Goal: Entertainment & Leisure: Consume media (video, audio)

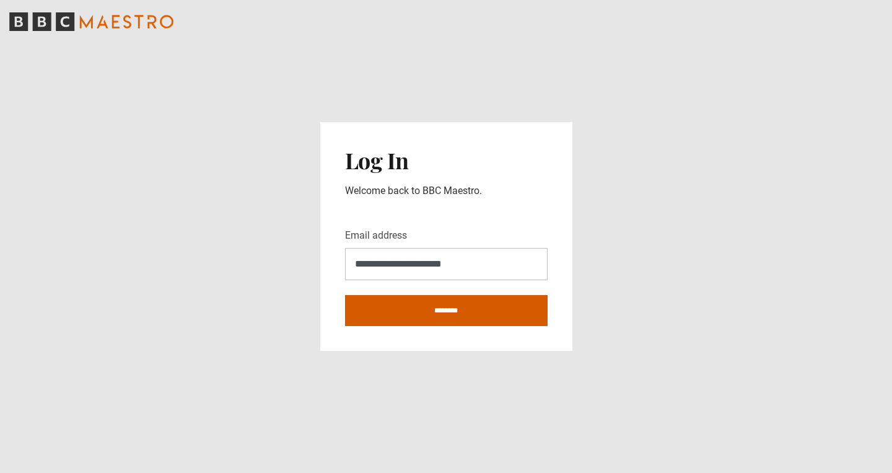
type input "**********"
click at [457, 312] on input "********" at bounding box center [446, 310] width 203 height 31
type input "**********"
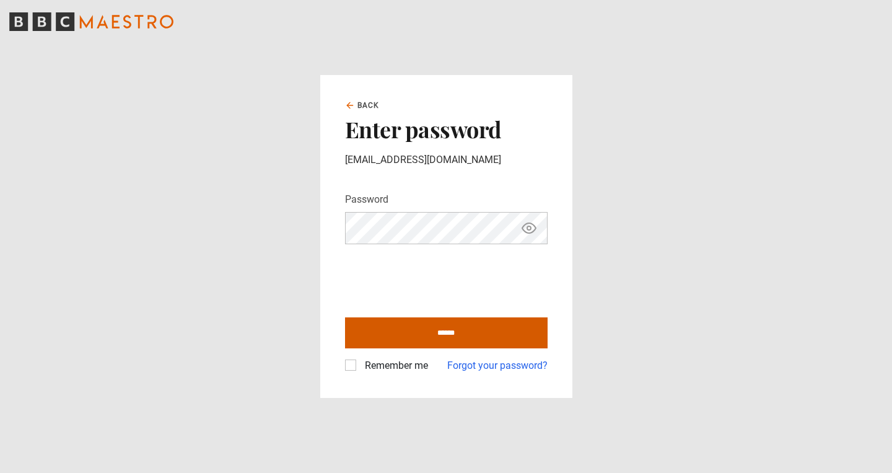
click at [382, 327] on input "******" at bounding box center [446, 332] width 203 height 31
type input "**********"
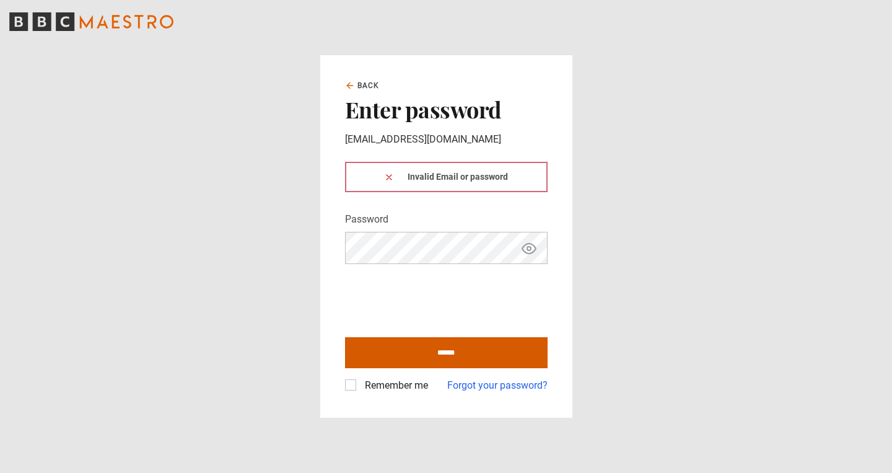
click at [388, 346] on input "******" at bounding box center [446, 352] width 203 height 31
type input "**********"
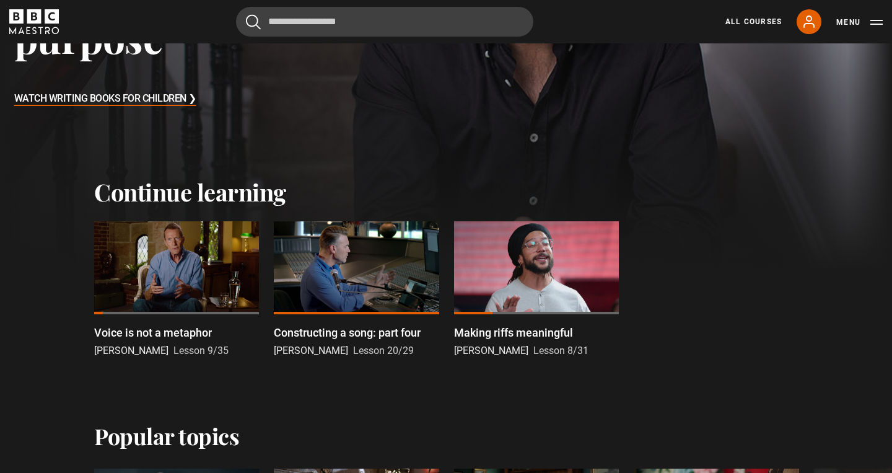
scroll to position [272, 0]
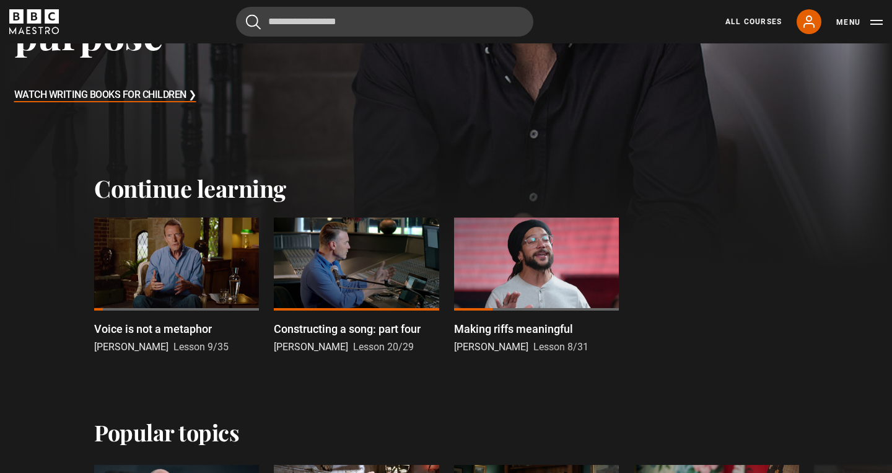
click at [216, 280] on div at bounding box center [176, 263] width 165 height 93
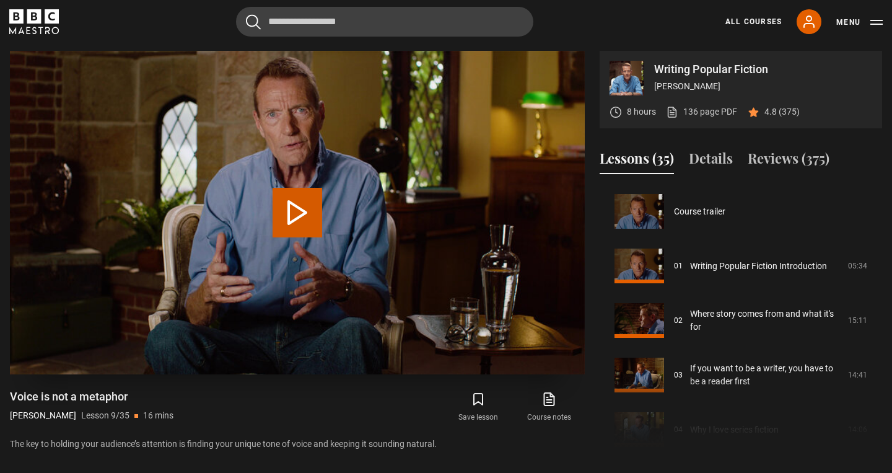
scroll to position [436, 0]
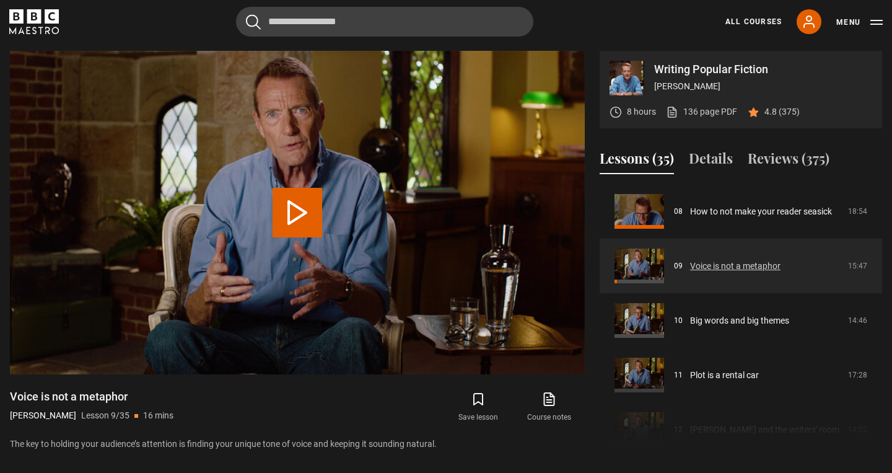
click at [696, 261] on link "Voice is not a metaphor" at bounding box center [735, 266] width 90 height 13
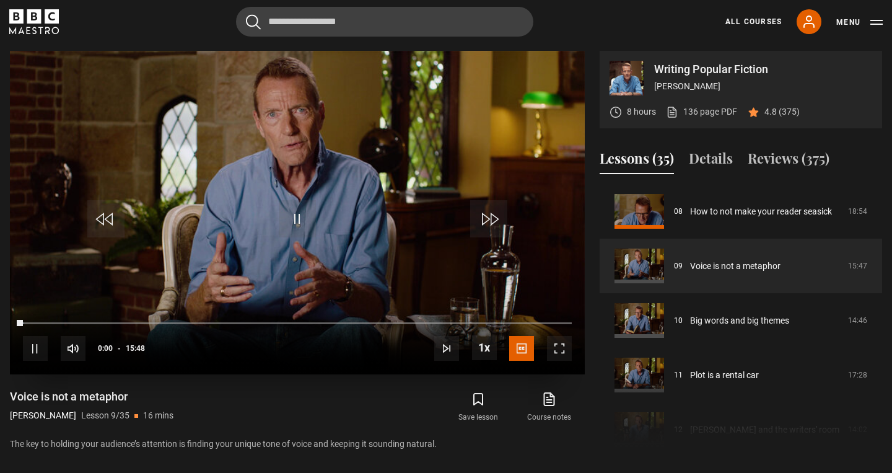
click at [562, 340] on span "Video Player" at bounding box center [559, 348] width 25 height 25
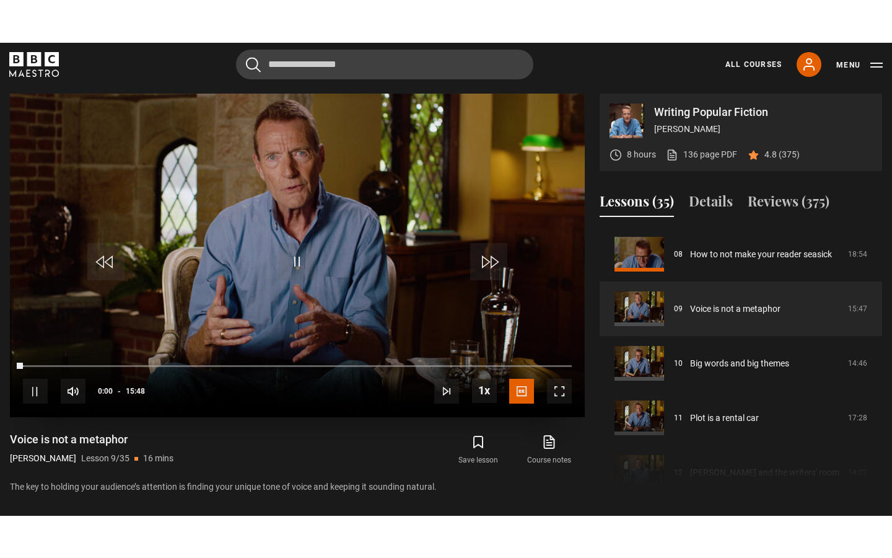
scroll to position [0, 0]
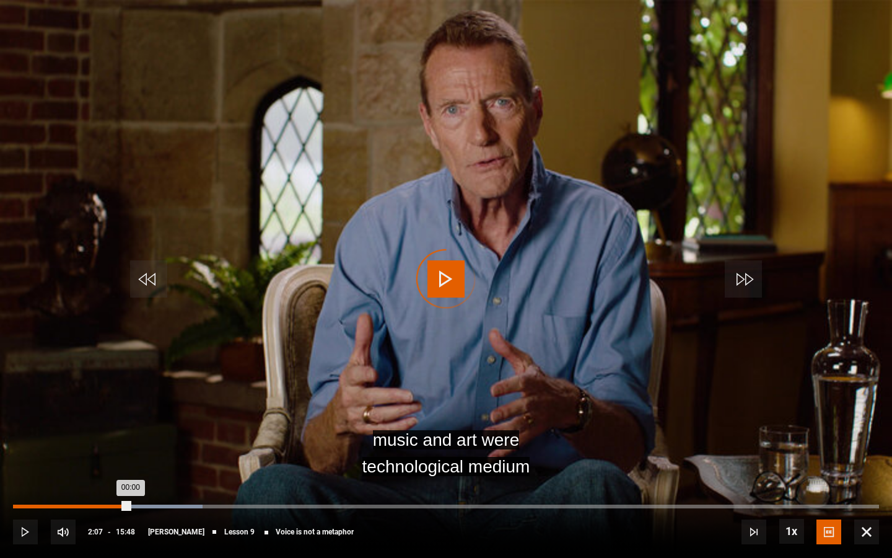
click at [129, 472] on div "Loaded : 21.91% 02:07 00:00" at bounding box center [446, 506] width 866 height 4
click at [121, 472] on div "02:07" at bounding box center [71, 506] width 116 height 4
click at [137, 472] on div "02:15" at bounding box center [138, 506] width 2 height 4
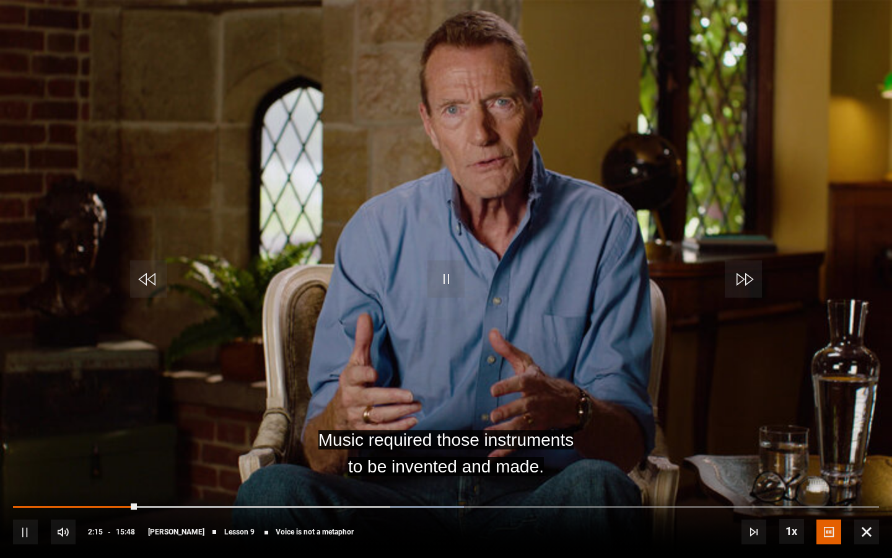
drag, startPoint x: 666, startPoint y: 305, endPoint x: 540, endPoint y: 200, distance: 164.1
click at [540, 200] on video "Video Player" at bounding box center [446, 279] width 892 height 558
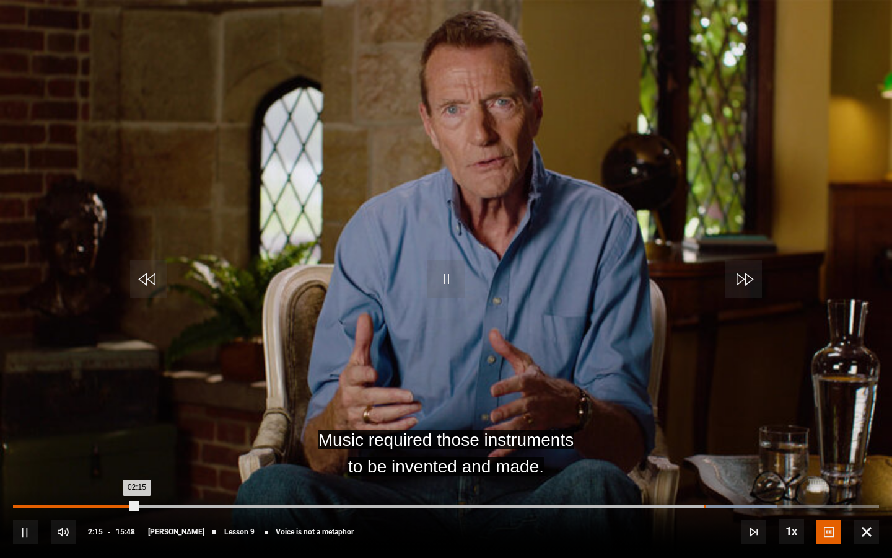
click at [704, 472] on div "12:36" at bounding box center [705, 506] width 2 height 4
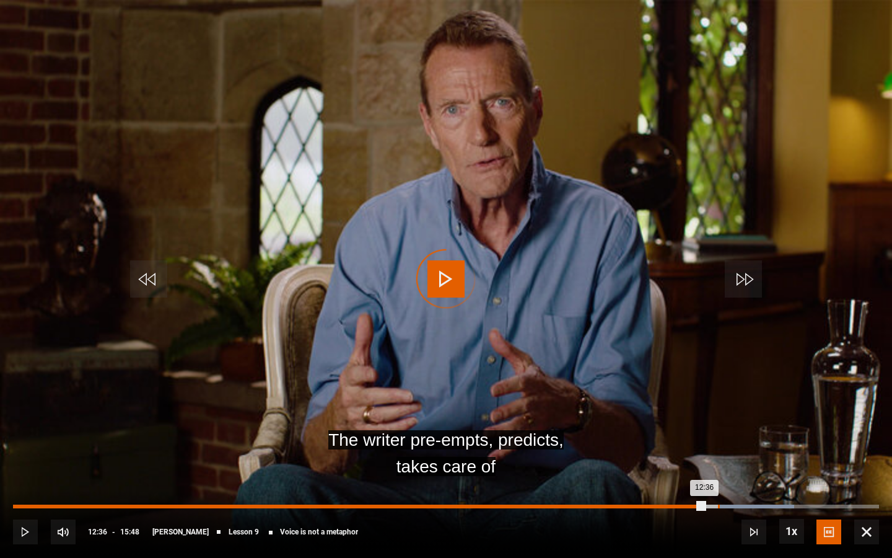
click at [718, 472] on div "12:51" at bounding box center [719, 506] width 2 height 4
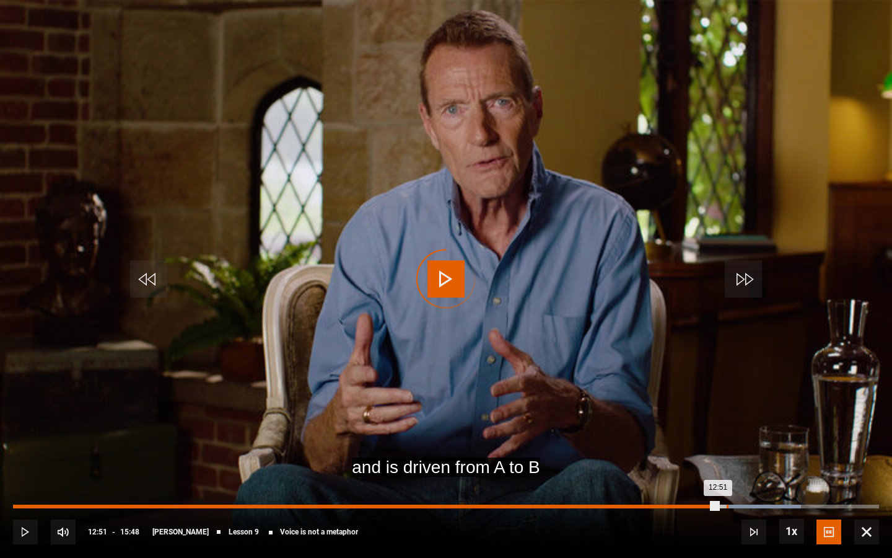
click at [727, 472] on div "13:01" at bounding box center [728, 506] width 2 height 4
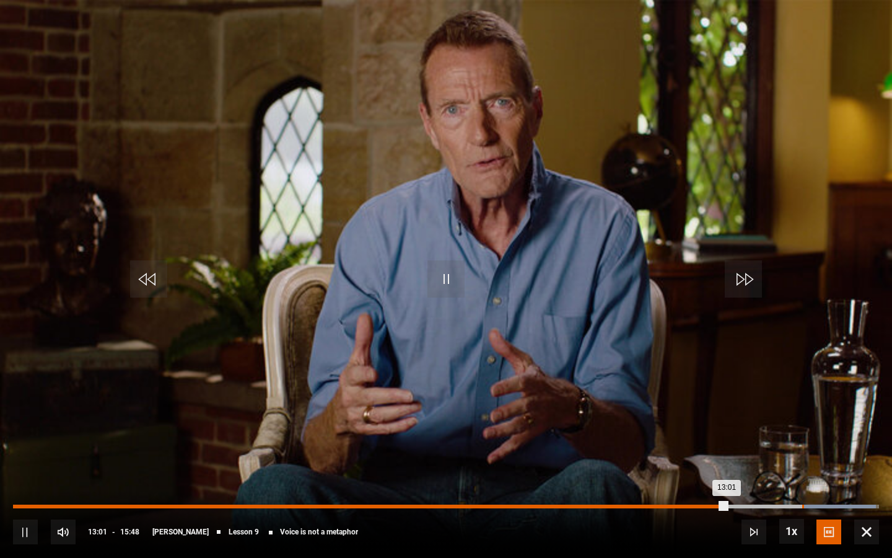
click at [802, 472] on div "14:23" at bounding box center [803, 506] width 2 height 4
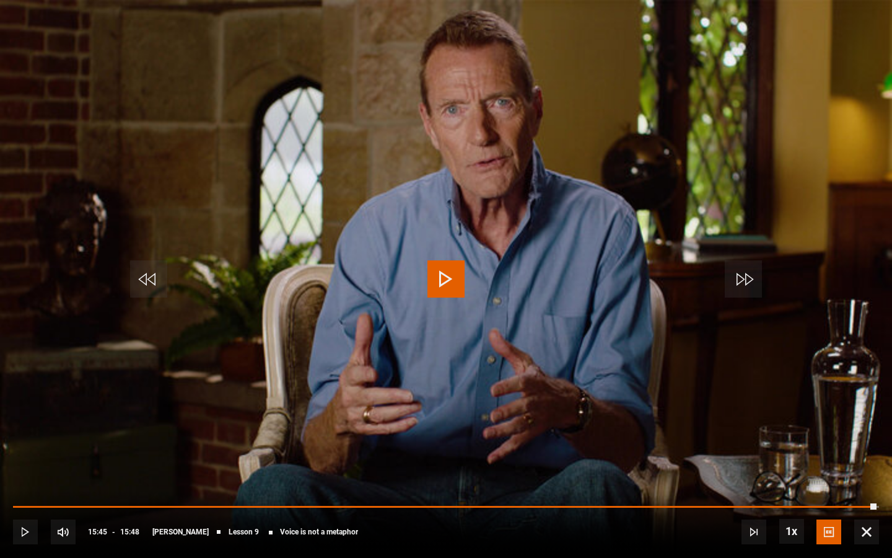
drag, startPoint x: 877, startPoint y: 507, endPoint x: 892, endPoint y: 524, distance: 22.8
click at [892, 472] on div "10s Skip Back 10 seconds Play 10s Skip Forward 10 seconds Loaded : 99.66% 15:48…" at bounding box center [446, 523] width 892 height 69
drag, startPoint x: 877, startPoint y: 508, endPoint x: 892, endPoint y: 511, distance: 14.5
click at [892, 472] on div "10s Skip Back 10 seconds Play 10s Skip Forward 10 seconds Loaded : 99.66% 15:48…" at bounding box center [446, 523] width 892 height 69
drag, startPoint x: 877, startPoint y: 509, endPoint x: 889, endPoint y: 511, distance: 12.5
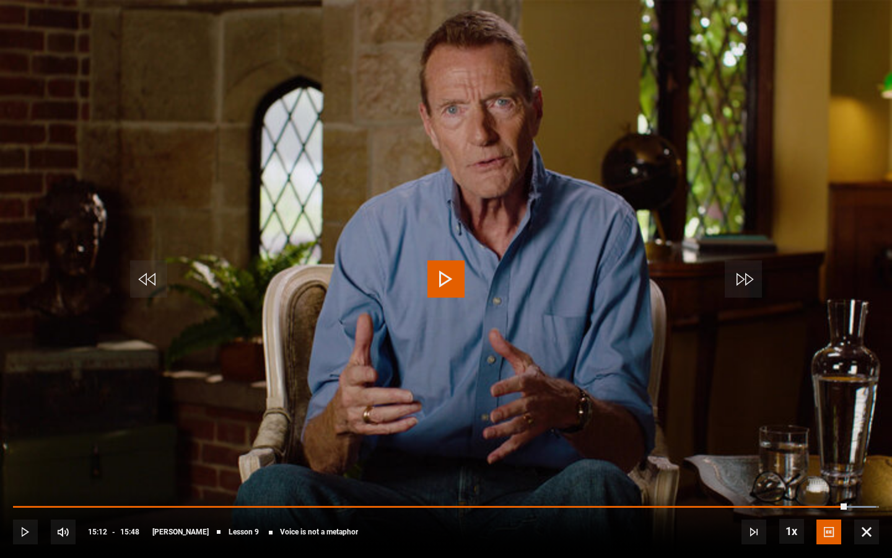
click at [890, 472] on div "10s Skip Back 10 seconds Play 10s Skip Forward 10 seconds Loaded : 99.66% 15:37…" at bounding box center [446, 523] width 892 height 69
click at [862, 472] on span "Video Player" at bounding box center [866, 531] width 25 height 25
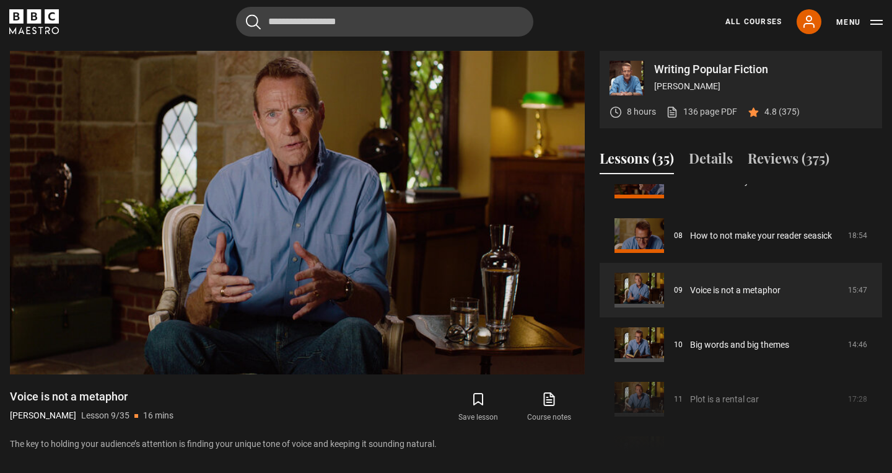
scroll to position [418, 0]
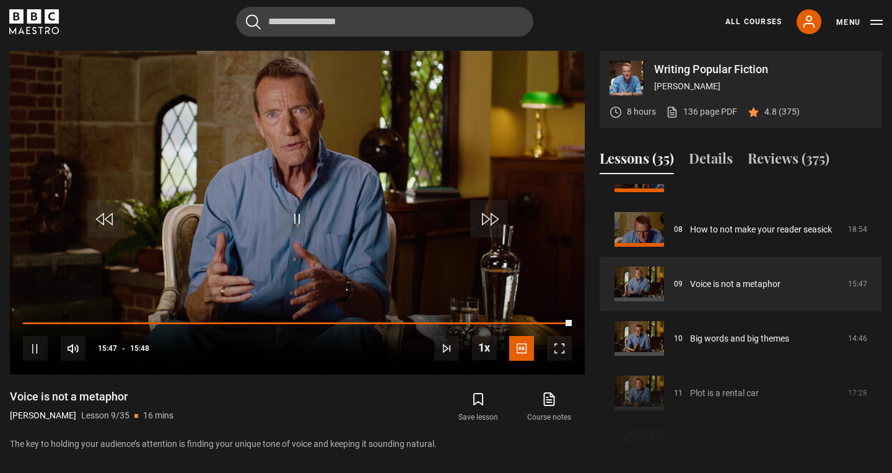
click at [34, 20] on icon "BBC Maestro" at bounding box center [34, 16] width 14 height 14
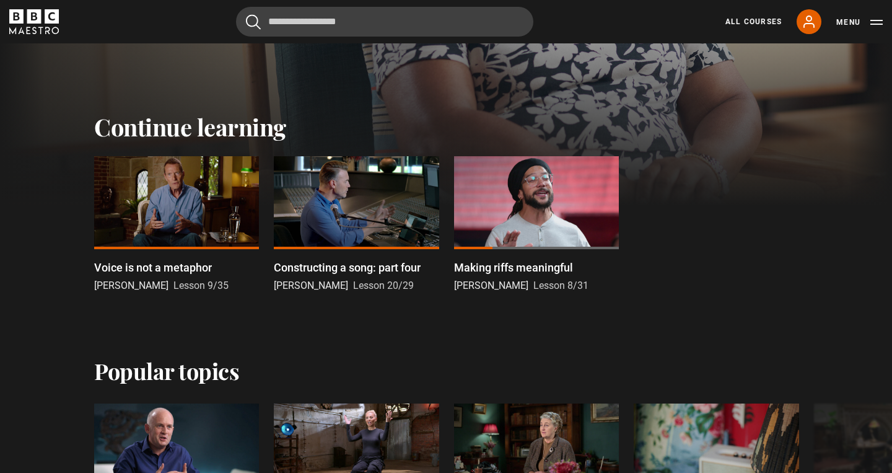
scroll to position [336, 0]
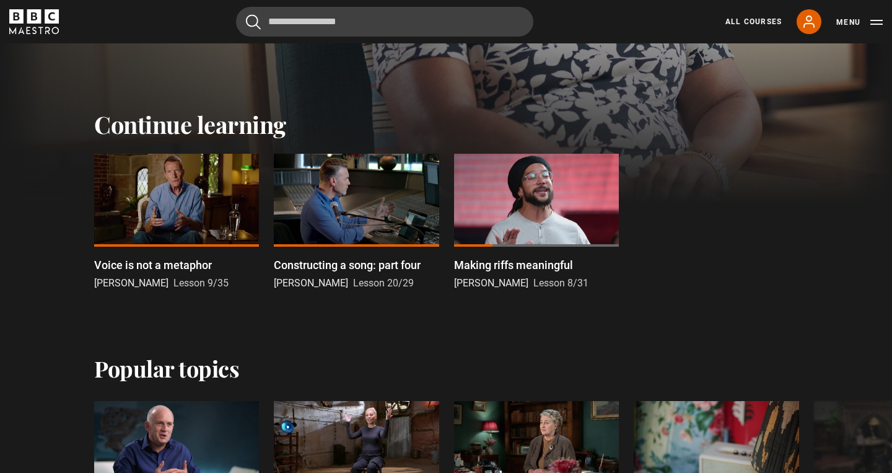
click at [330, 204] on div at bounding box center [356, 200] width 165 height 93
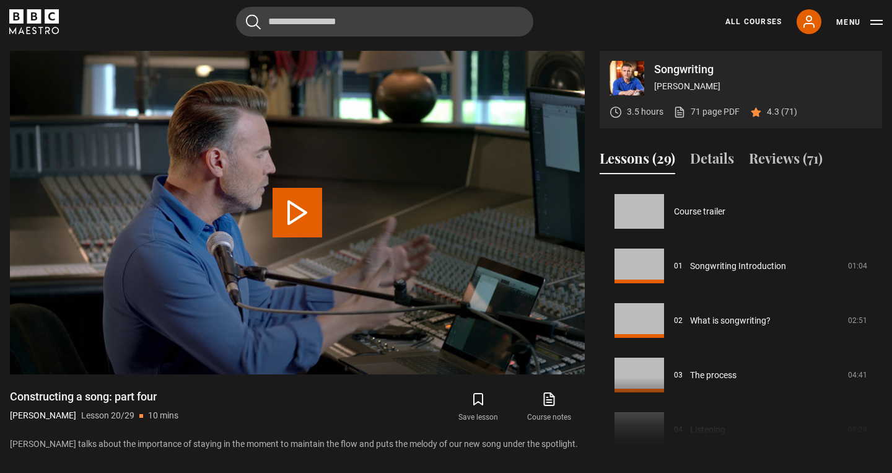
scroll to position [1036, 0]
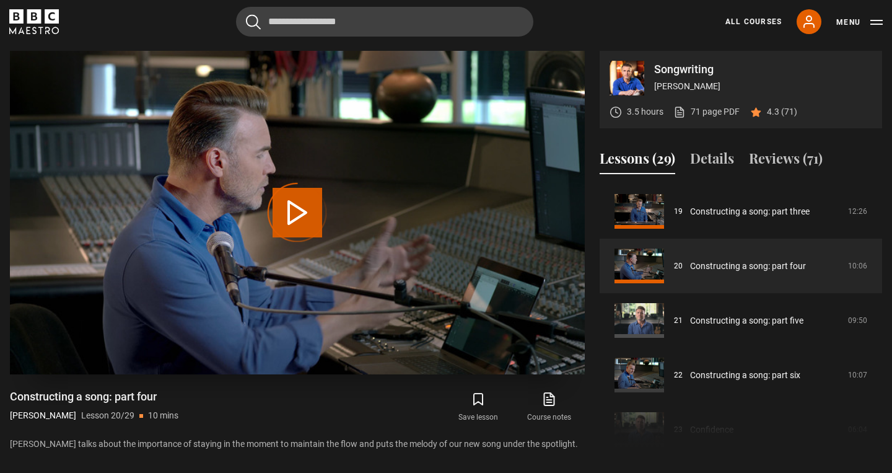
click at [307, 214] on div "Video Player is loading." at bounding box center [297, 213] width 62 height 62
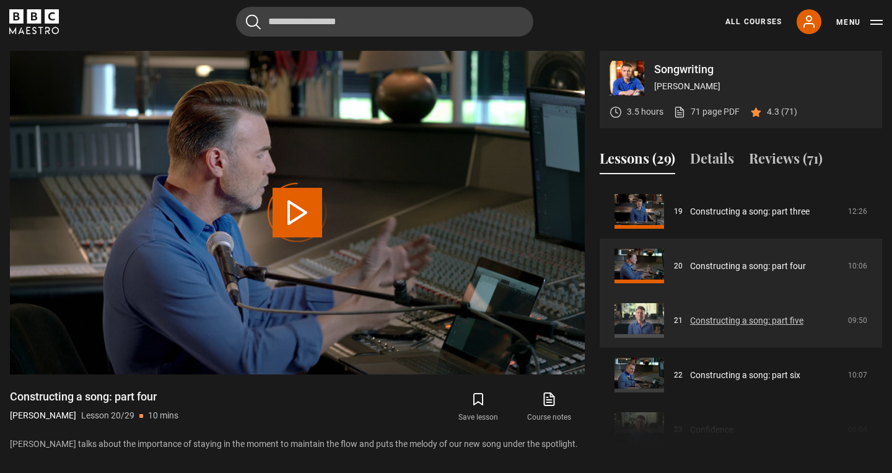
click at [725, 320] on link "Constructing a song: part five" at bounding box center [746, 320] width 113 height 13
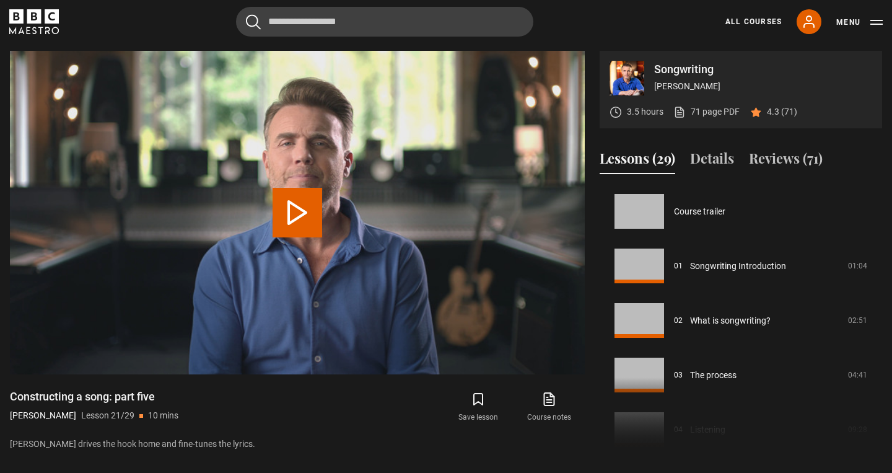
scroll to position [1090, 0]
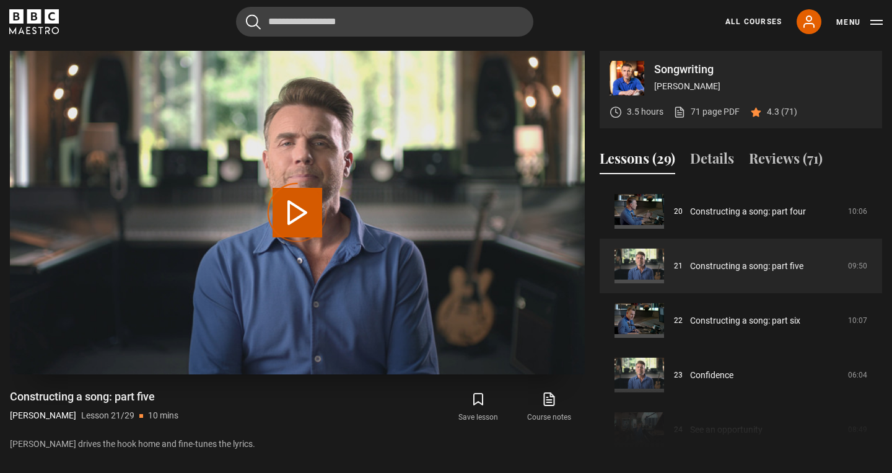
click at [300, 197] on div "Video Player is loading." at bounding box center [297, 213] width 62 height 62
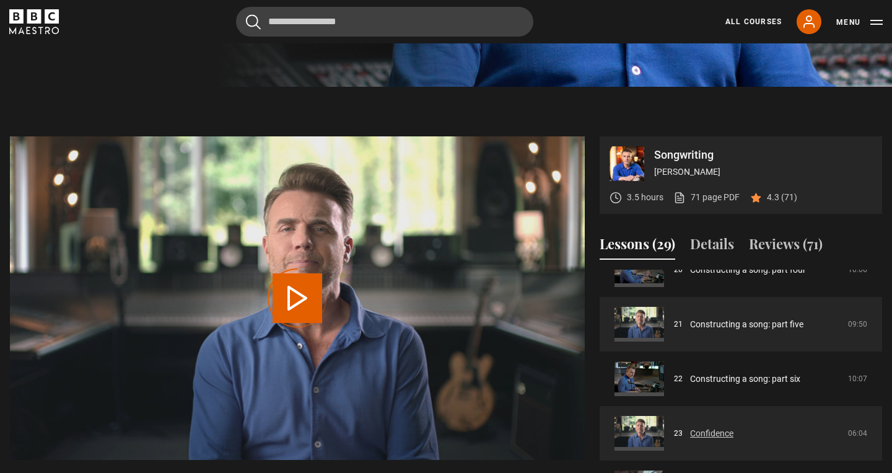
scroll to position [1116, 0]
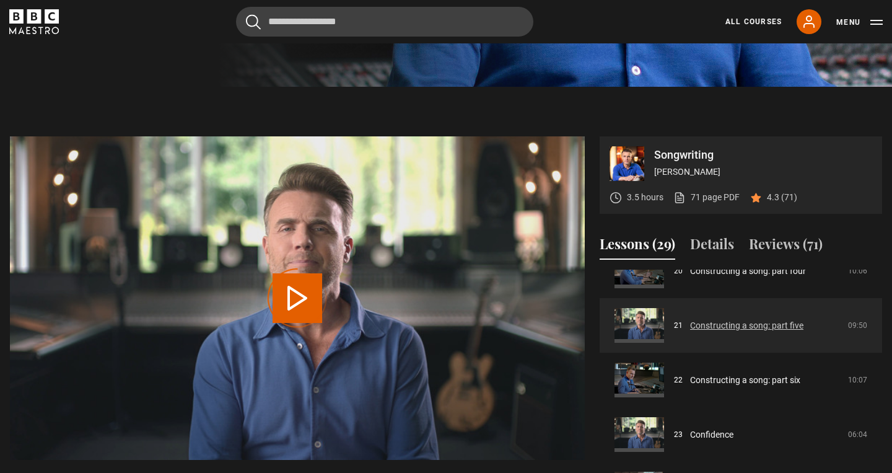
click at [713, 322] on link "Constructing a song: part five" at bounding box center [746, 325] width 113 height 13
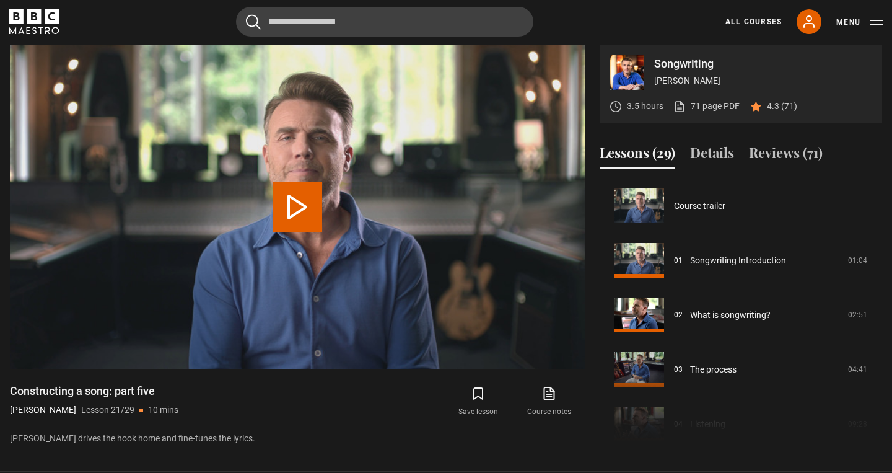
scroll to position [1090, 0]
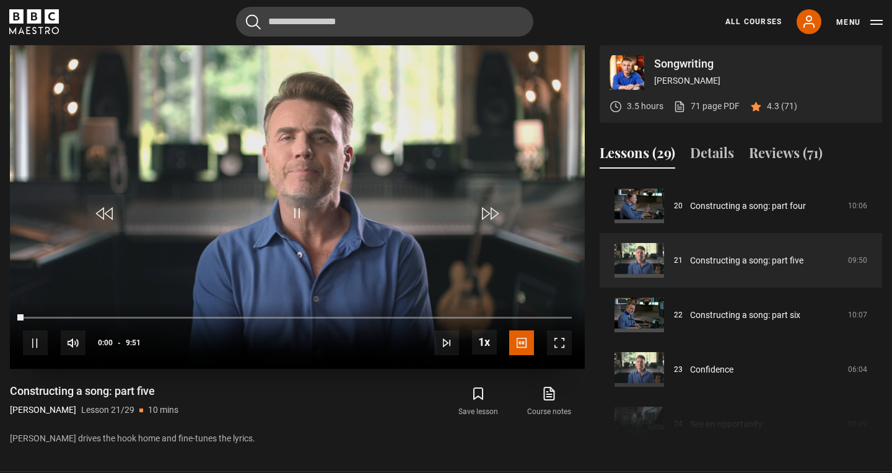
click at [556, 343] on span "Video Player" at bounding box center [559, 342] width 25 height 25
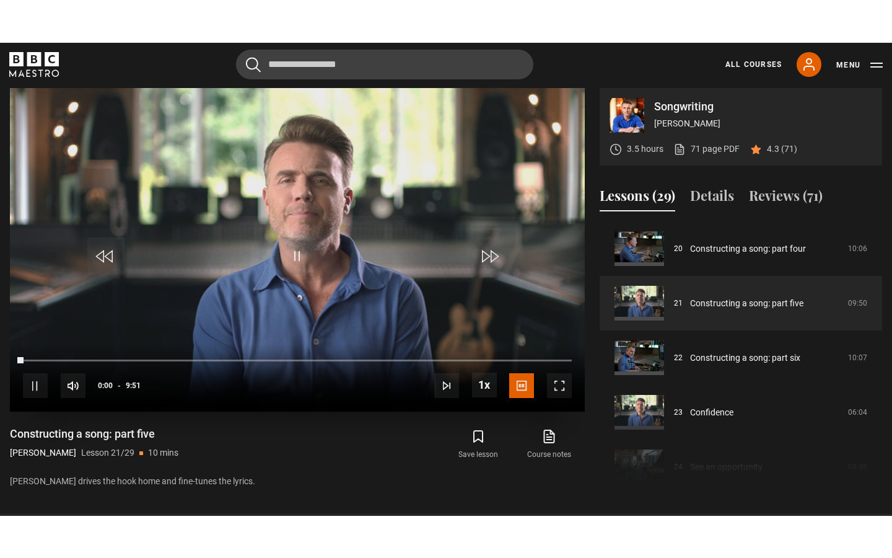
scroll to position [0, 0]
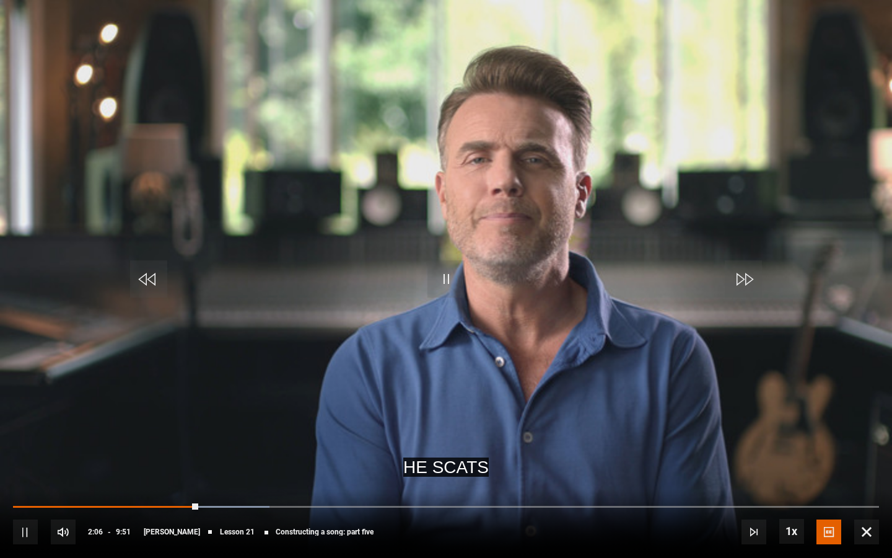
click at [868, 472] on span "Video Player" at bounding box center [866, 531] width 25 height 25
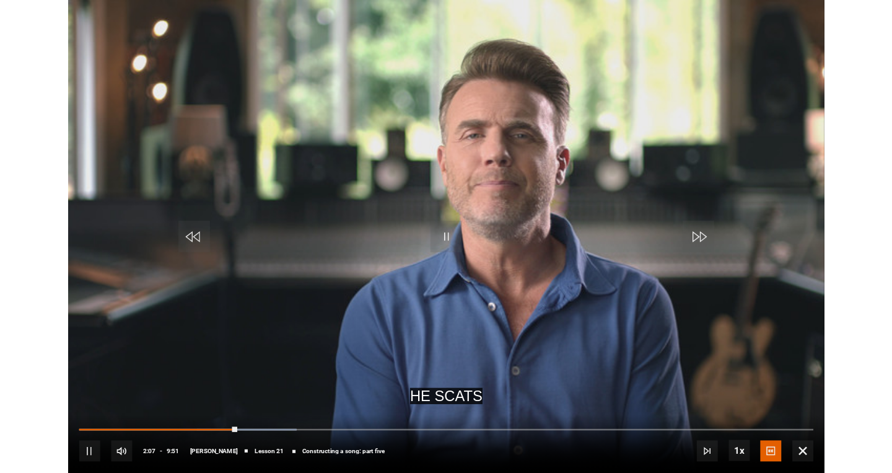
scroll to position [502, 0]
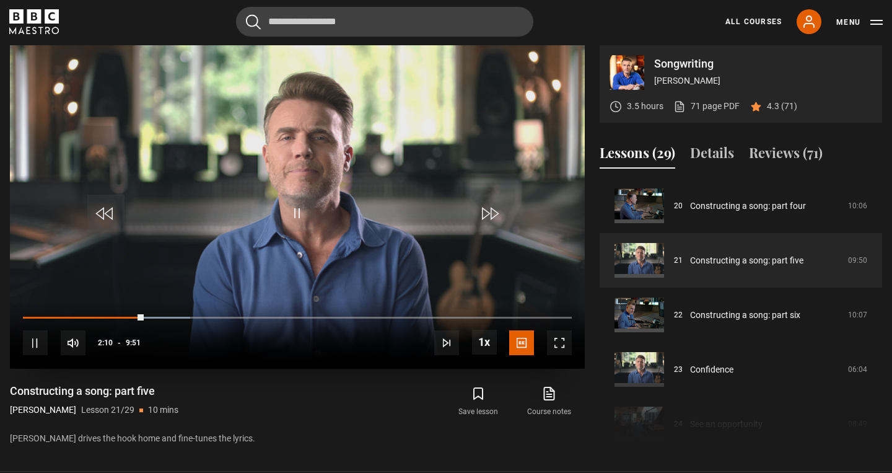
click at [555, 336] on span "Video Player" at bounding box center [559, 342] width 25 height 25
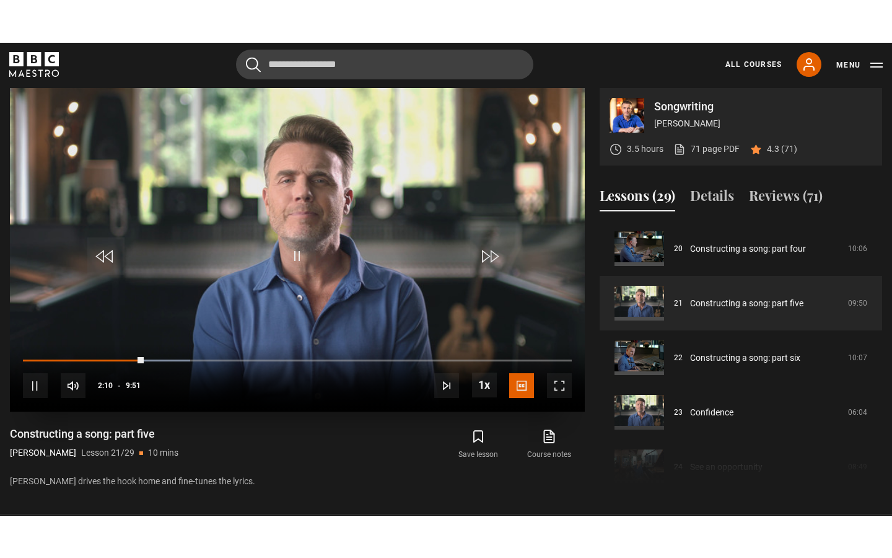
scroll to position [0, 0]
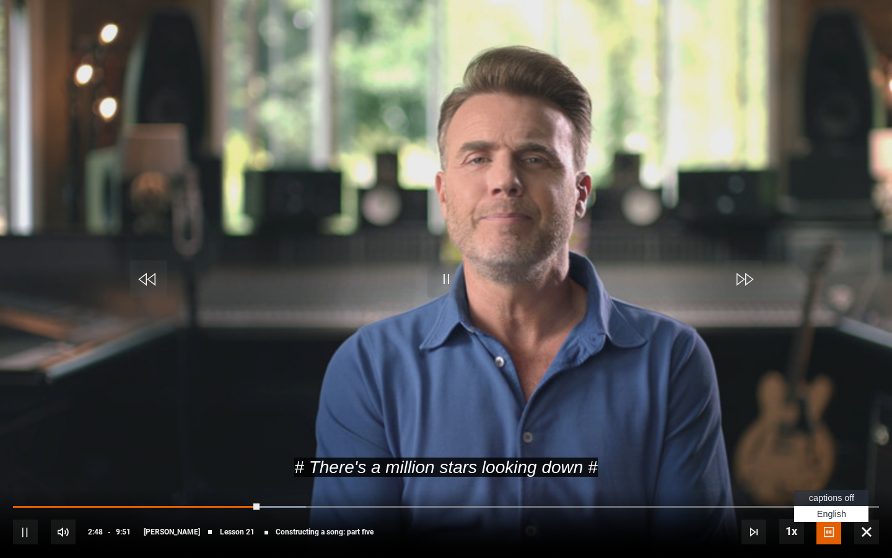
click at [827, 472] on span "captions off" at bounding box center [831, 498] width 45 height 10
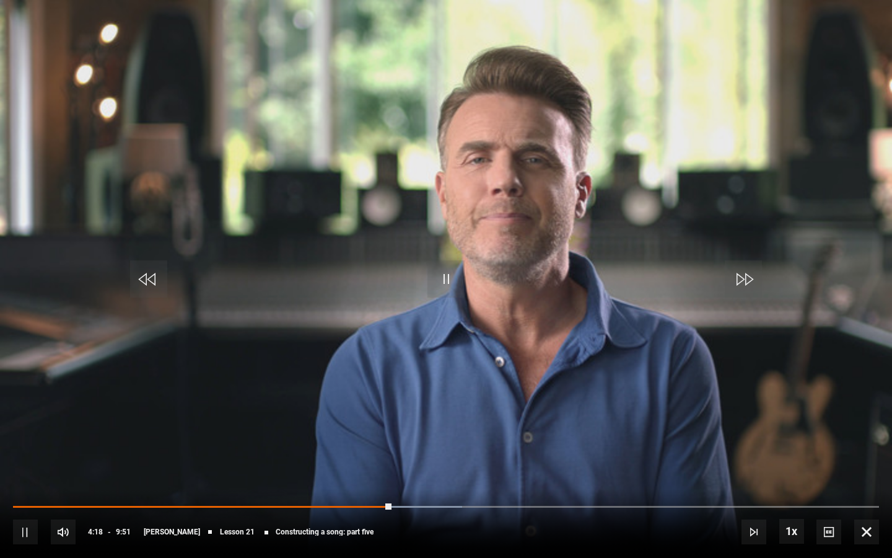
click at [454, 286] on span "Video Player" at bounding box center [445, 278] width 37 height 37
click at [867, 472] on span "Video Player" at bounding box center [866, 531] width 25 height 25
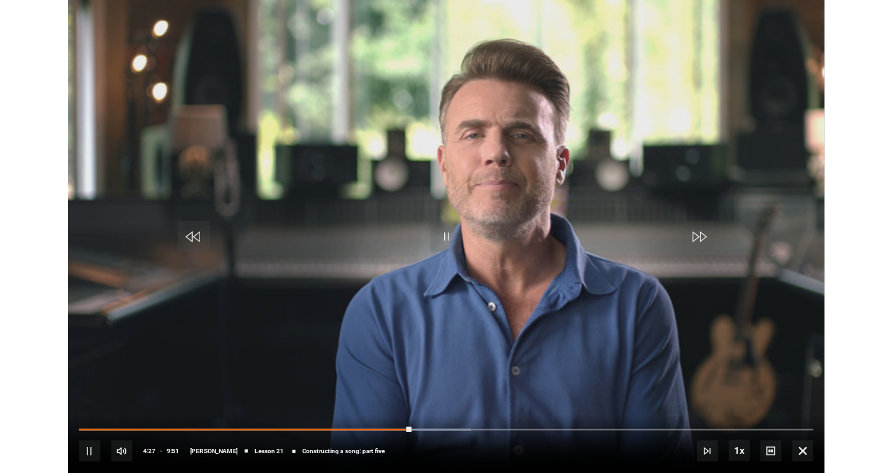
scroll to position [502, 0]
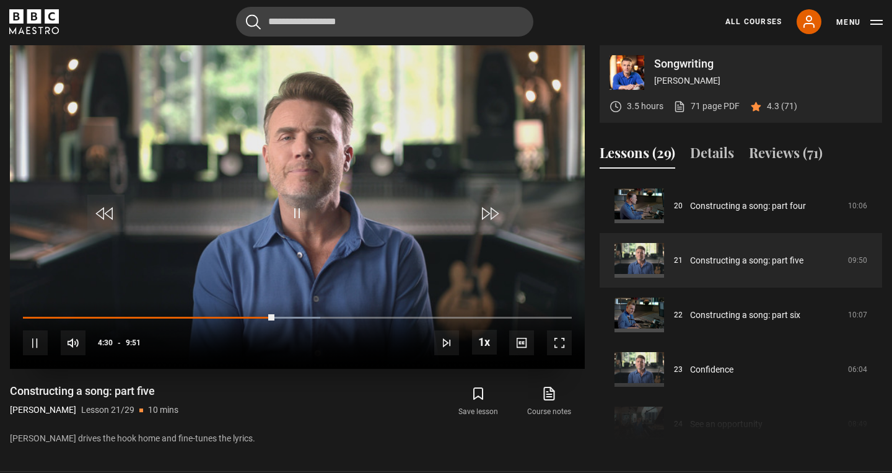
click at [553, 335] on span "Video Player" at bounding box center [559, 342] width 25 height 25
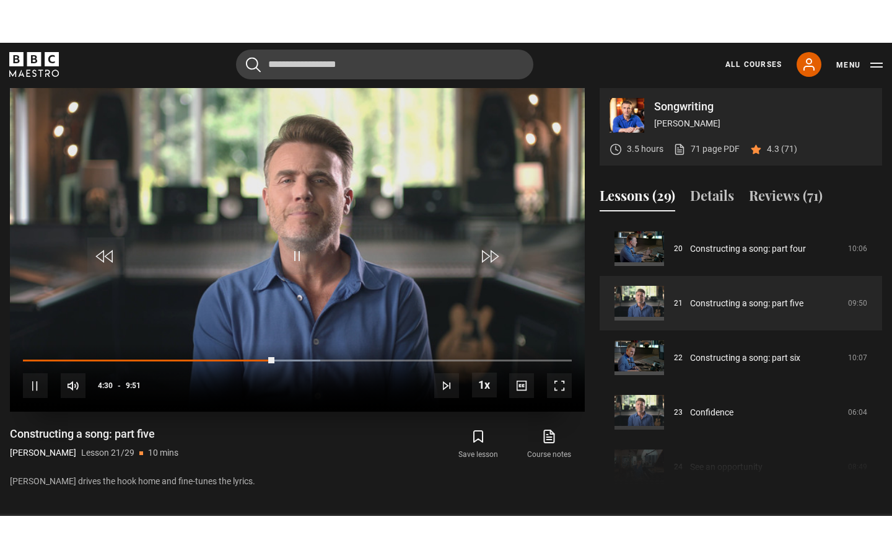
scroll to position [0, 0]
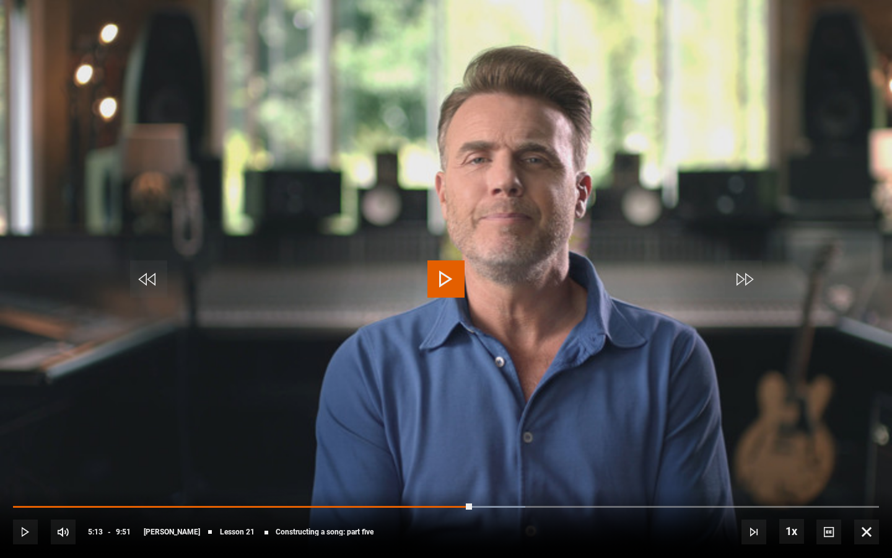
click at [864, 472] on span "Video Player" at bounding box center [866, 531] width 25 height 25
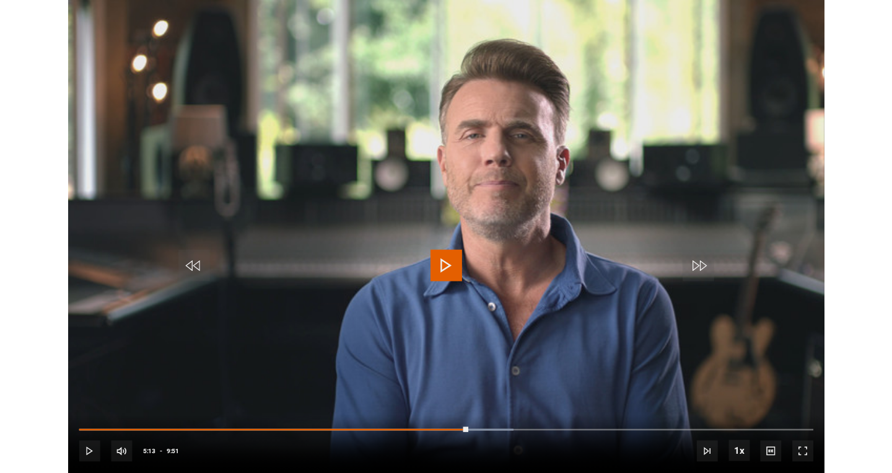
scroll to position [502, 0]
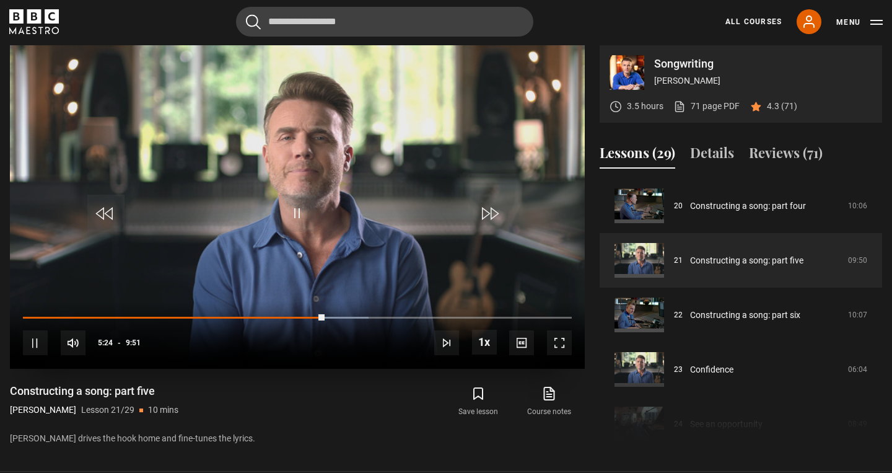
click at [558, 335] on span "Video Player" at bounding box center [559, 342] width 25 height 25
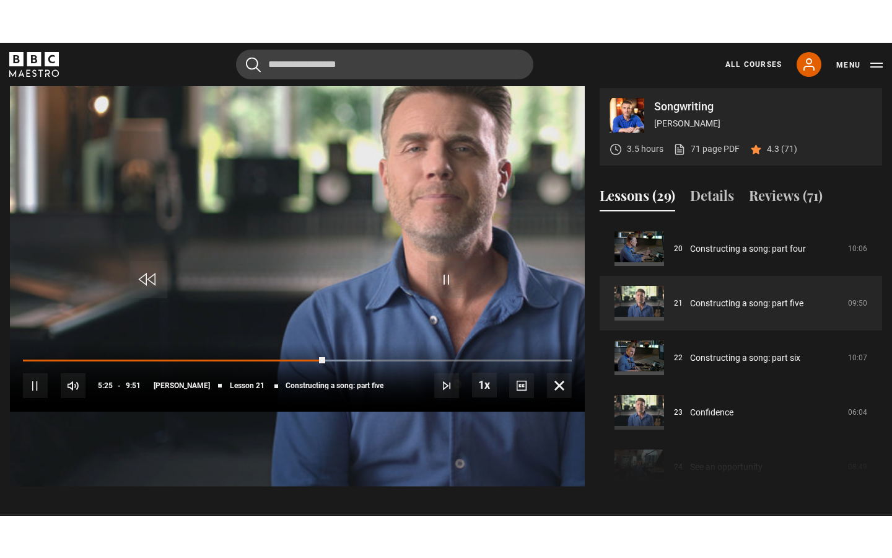
scroll to position [0, 0]
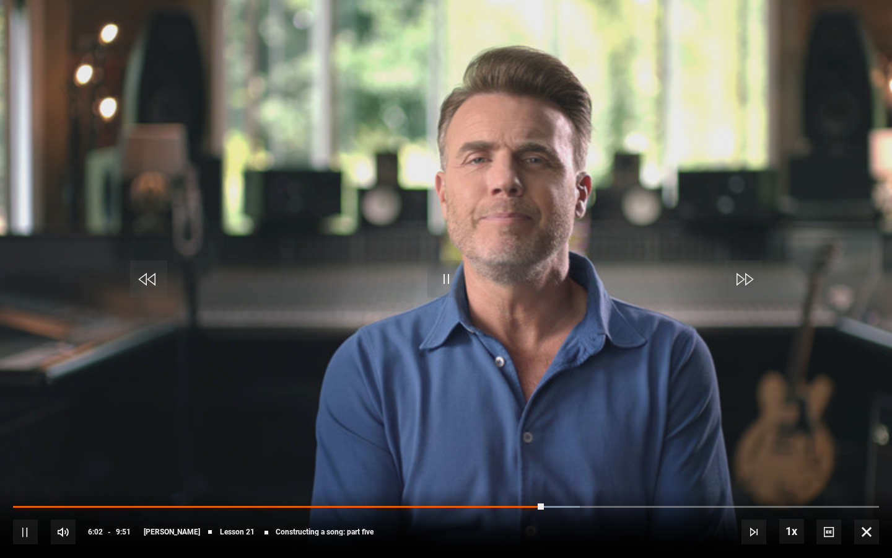
click at [867, 472] on span "Video Player" at bounding box center [866, 531] width 25 height 25
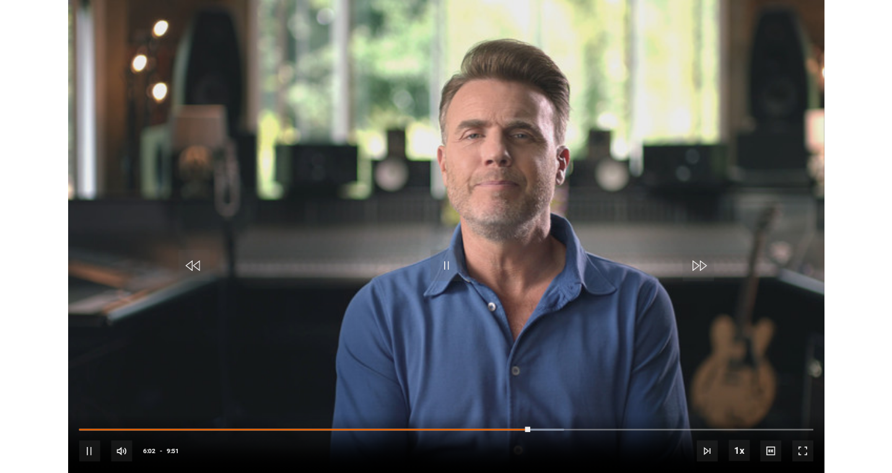
scroll to position [502, 0]
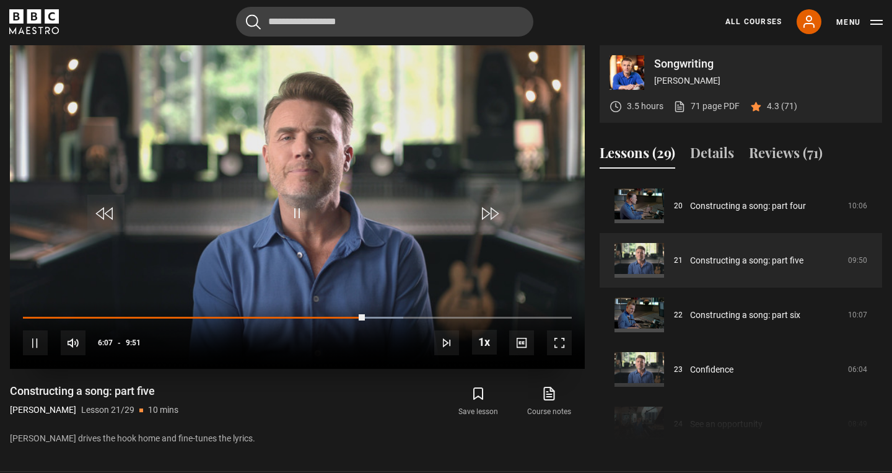
click at [559, 336] on span "Video Player" at bounding box center [559, 342] width 25 height 25
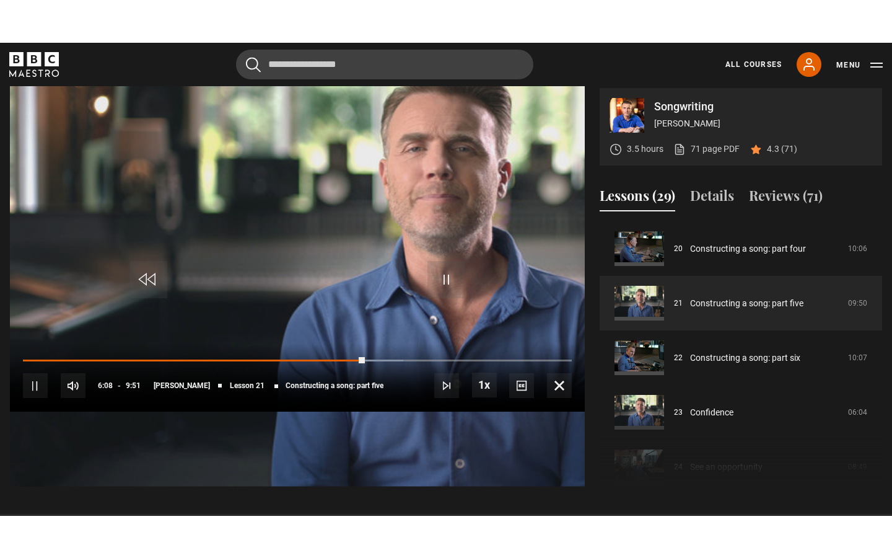
scroll to position [0, 0]
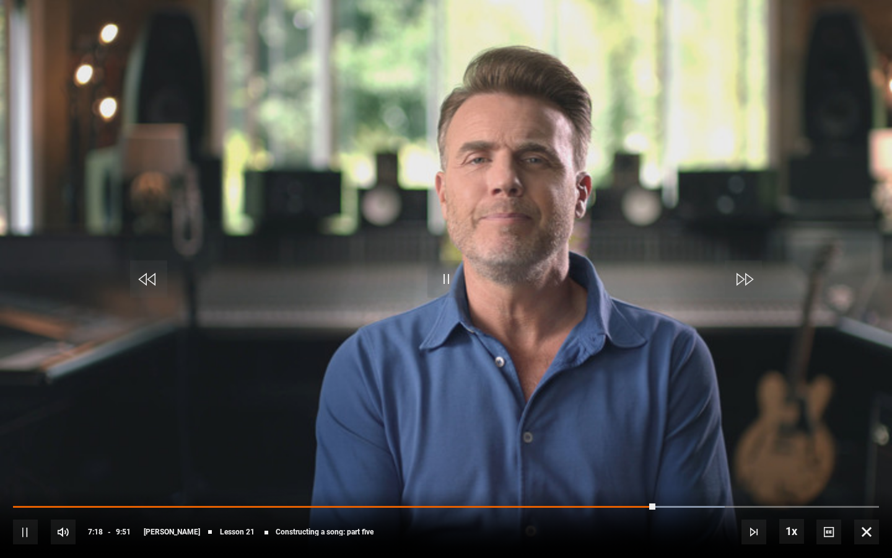
click at [873, 472] on span "Video Player" at bounding box center [866, 531] width 25 height 25
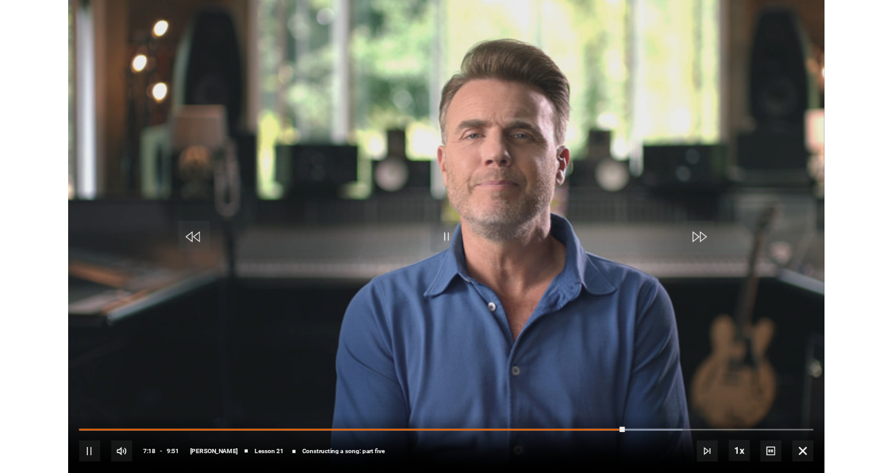
scroll to position [502, 0]
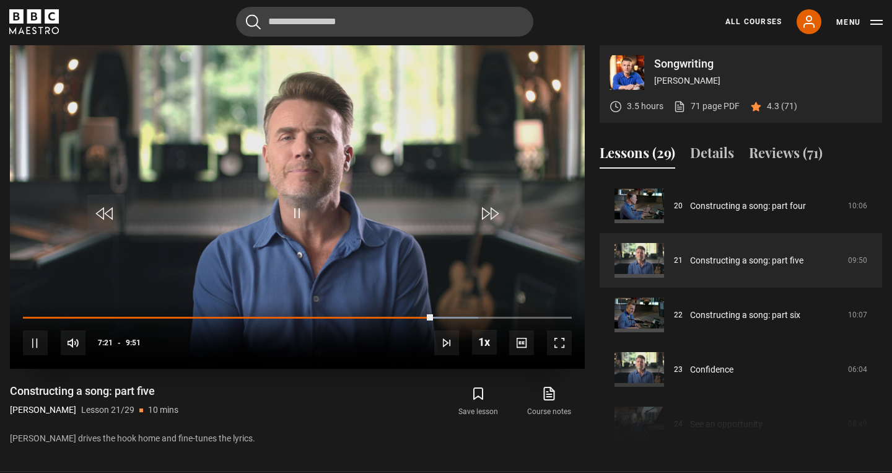
click at [562, 344] on span "Video Player" at bounding box center [559, 342] width 25 height 25
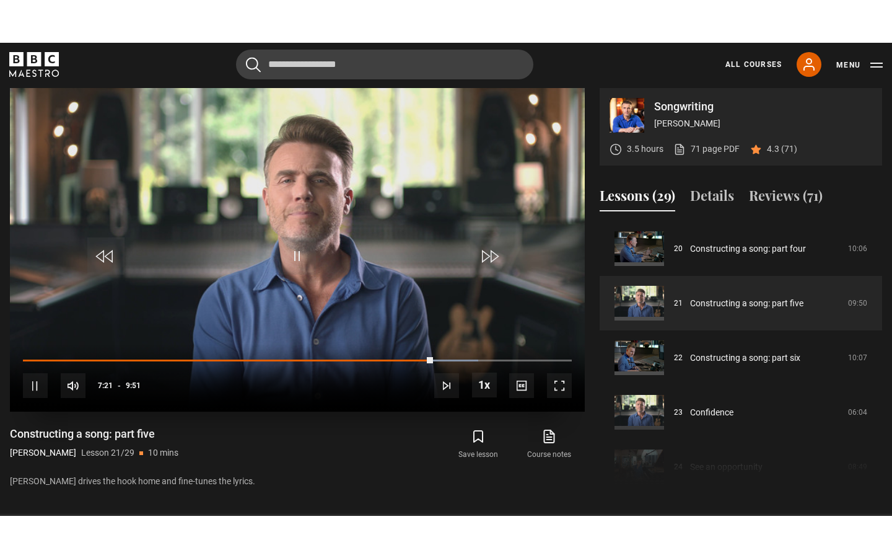
scroll to position [0, 0]
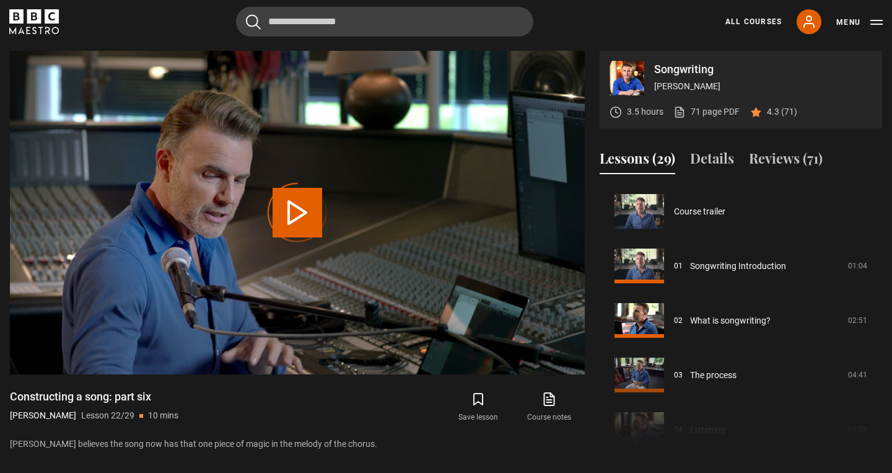
scroll to position [1145, 0]
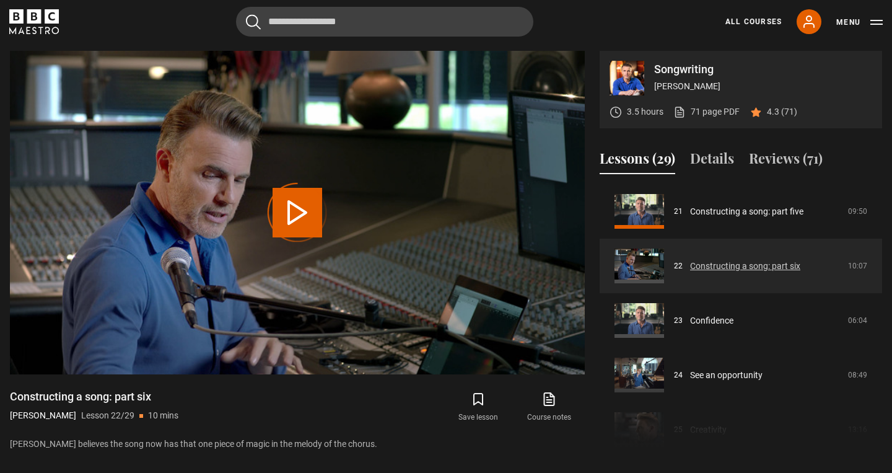
click at [719, 266] on link "Constructing a song: part six" at bounding box center [745, 266] width 110 height 13
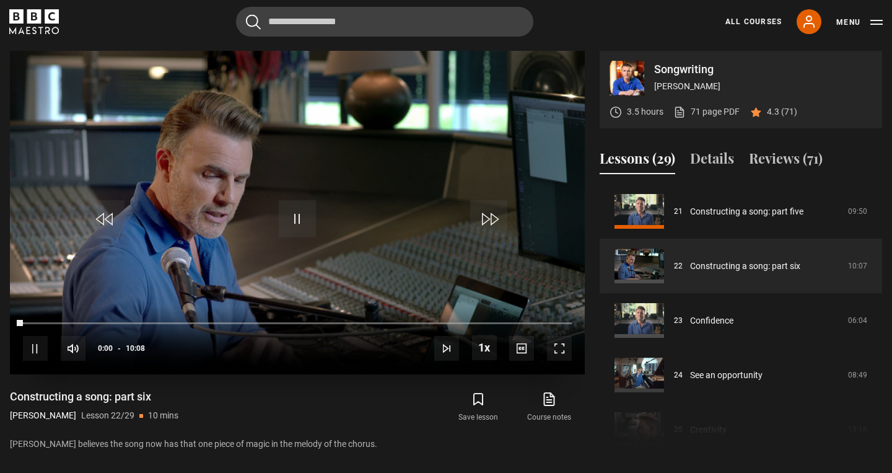
click at [304, 217] on span "Video Player" at bounding box center [297, 218] width 37 height 37
click at [558, 342] on span "Video Player" at bounding box center [559, 348] width 25 height 25
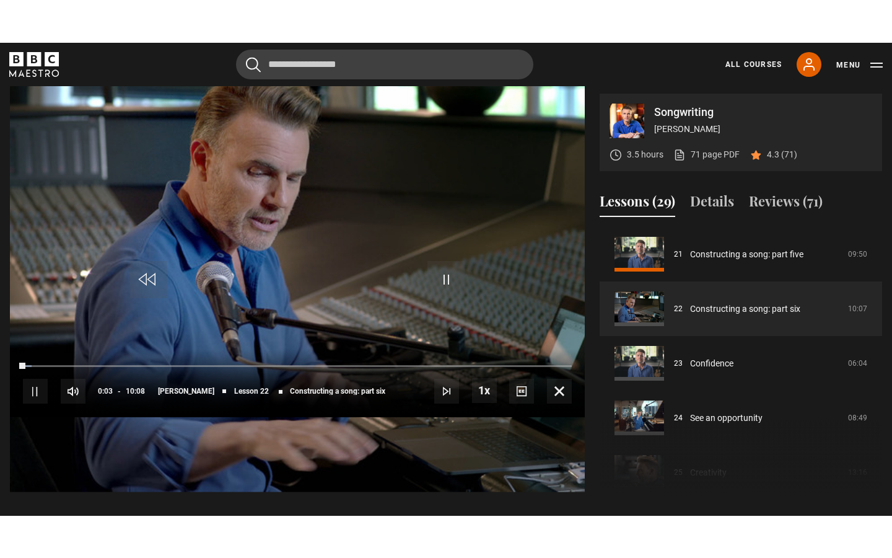
scroll to position [0, 0]
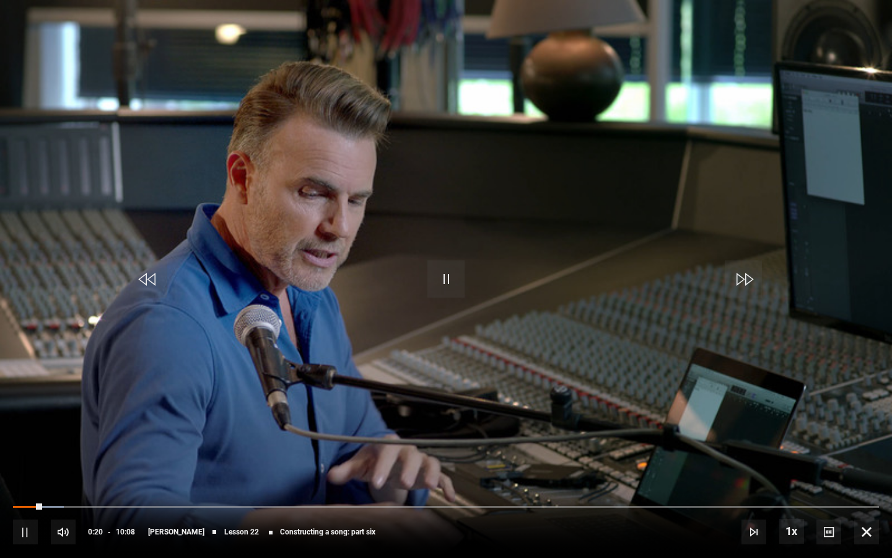
click at [881, 472] on div "10s Skip Back 10 seconds Pause 10s Skip Forward 10 seconds Loaded : 5.85% 00:20…" at bounding box center [446, 523] width 892 height 69
click at [863, 472] on span "Video Player" at bounding box center [866, 531] width 25 height 25
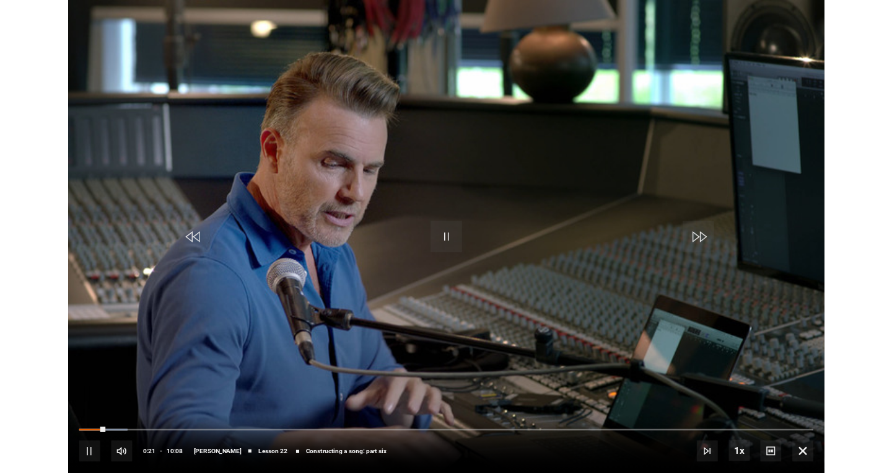
scroll to position [497, 0]
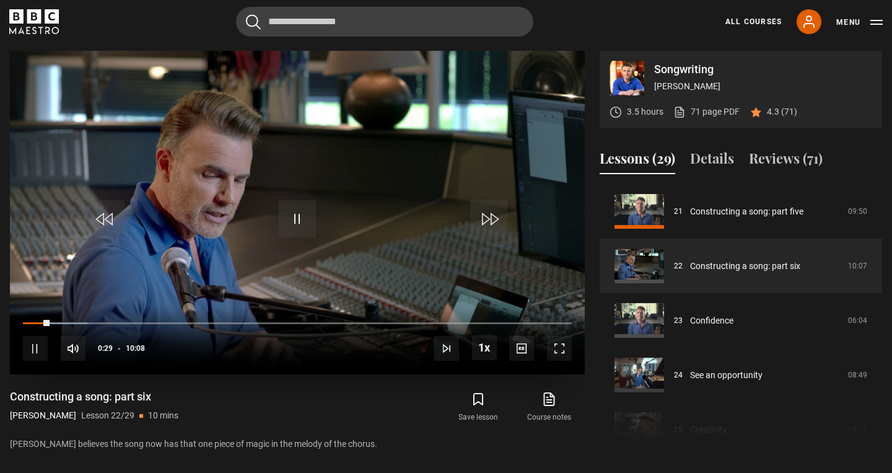
click at [558, 342] on span "Video Player" at bounding box center [559, 348] width 25 height 25
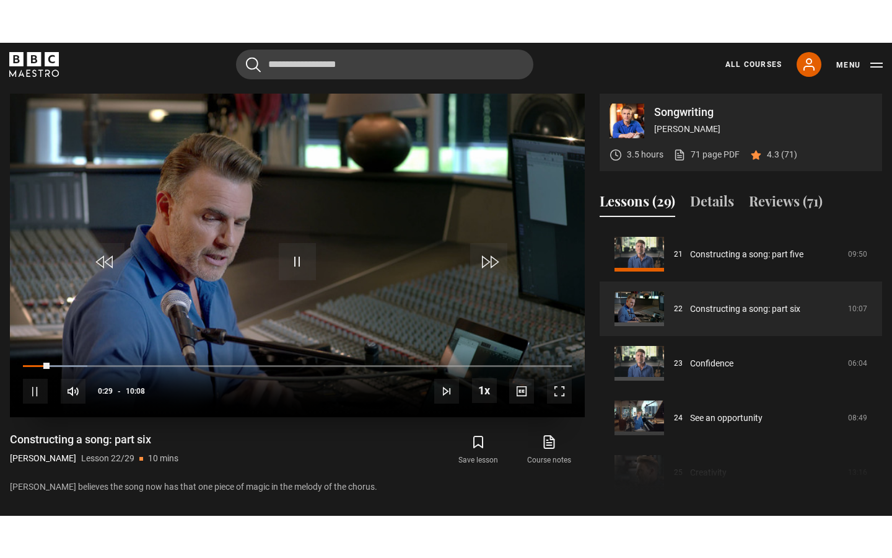
scroll to position [0, 0]
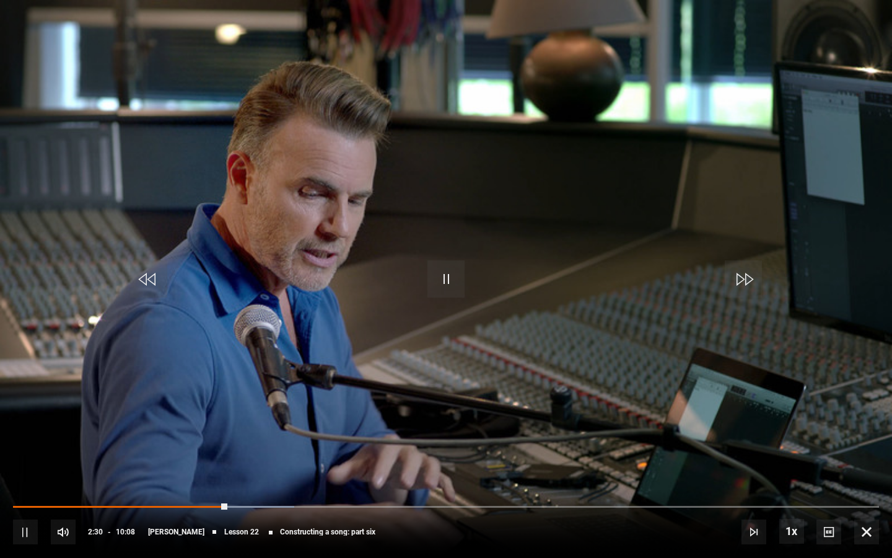
click at [859, 472] on span "Video Player" at bounding box center [866, 531] width 25 height 25
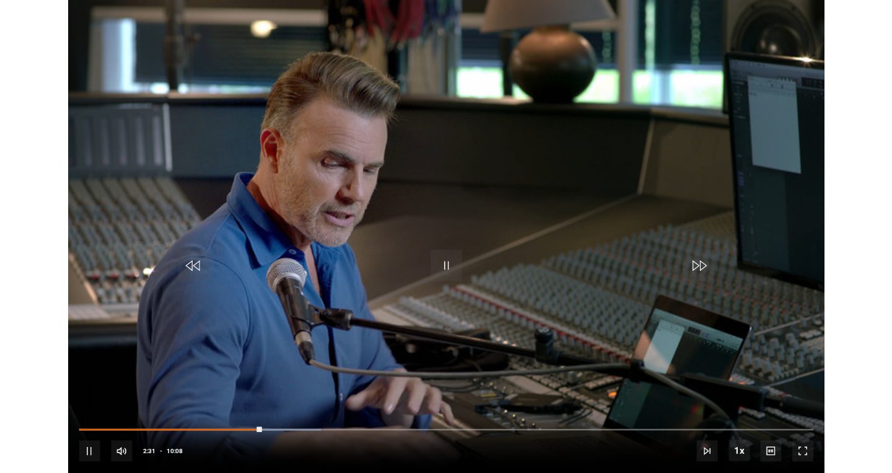
scroll to position [497, 0]
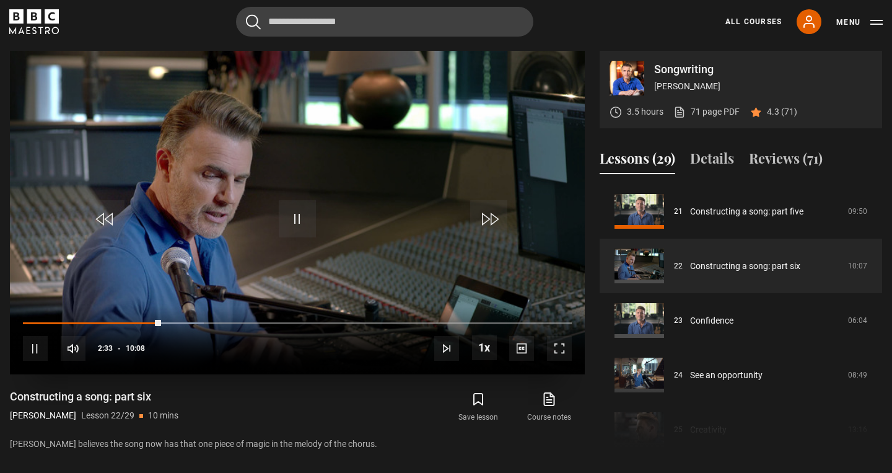
click at [151, 138] on video "Video Player" at bounding box center [297, 212] width 575 height 323
click at [50, 17] on icon "BBC Maestro" at bounding box center [34, 21] width 50 height 25
